Goal: Task Accomplishment & Management: Use online tool/utility

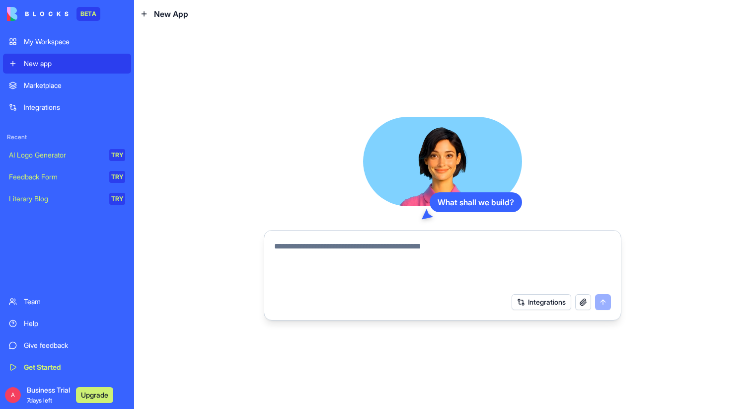
click at [57, 351] on link "Give feedback" at bounding box center [67, 345] width 128 height 20
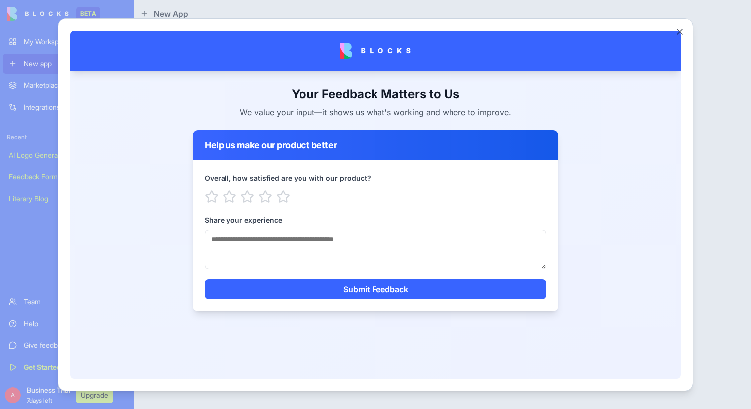
click at [706, 44] on div at bounding box center [375, 204] width 751 height 409
